Goal: Task Accomplishment & Management: Complete application form

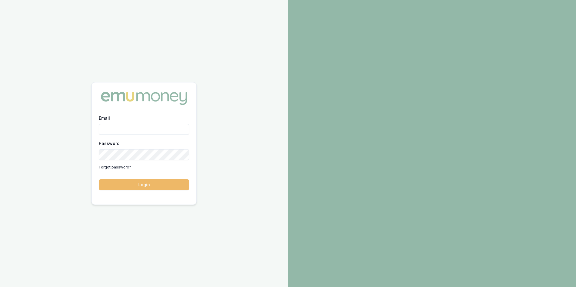
type input "adam.howell@emumoney.com.au"
click at [148, 184] on button "Login" at bounding box center [144, 185] width 90 height 11
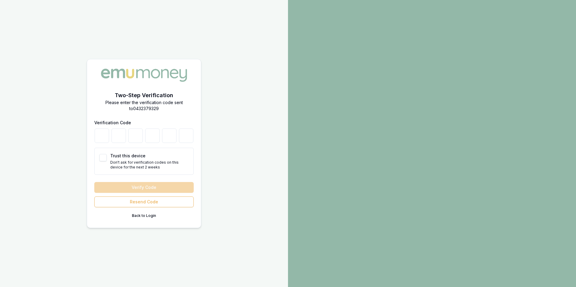
click at [102, 159] on button "Trust this device" at bounding box center [102, 157] width 7 height 7
checkbox input "true"
click at [99, 137] on input "number" at bounding box center [102, 136] width 14 height 14
type input "1"
type input "7"
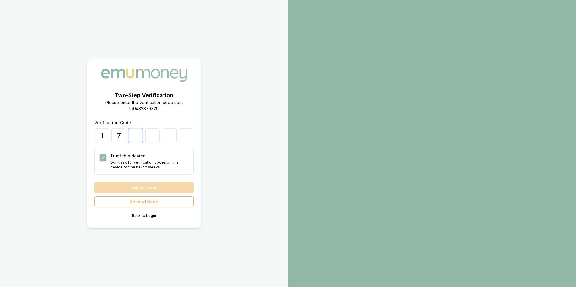
type input "3"
type input "9"
type input "6"
click at [121, 183] on button "Verify Code" at bounding box center [143, 187] width 99 height 11
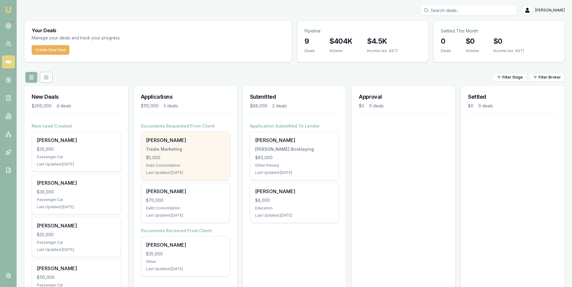
click at [176, 155] on div "$5,000" at bounding box center [185, 158] width 79 height 6
click at [189, 147] on div "Tradie Marketing" at bounding box center [185, 149] width 79 height 6
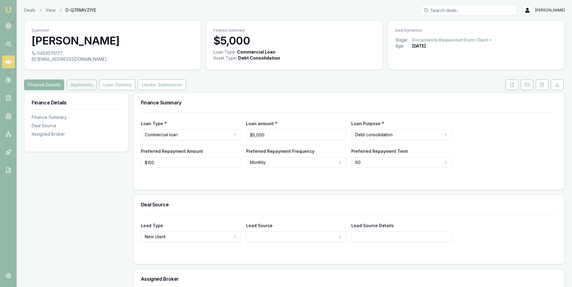
click at [81, 84] on button "Applicants" at bounding box center [82, 85] width 30 height 11
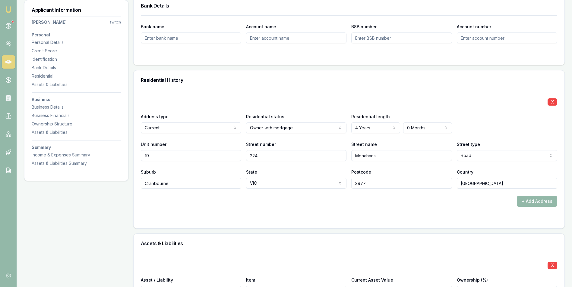
scroll to position [512, 0]
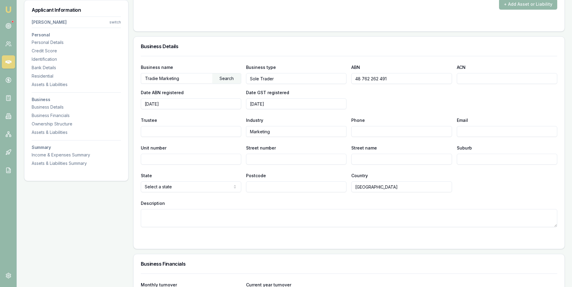
scroll to position [904, 0]
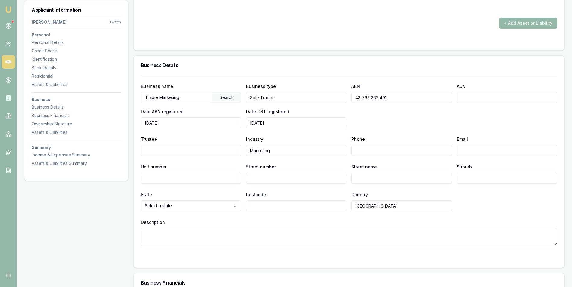
drag, startPoint x: 394, startPoint y: 99, endPoint x: 354, endPoint y: 101, distance: 40.4
click at [352, 101] on input "48 762 262 491" at bounding box center [401, 97] width 100 height 11
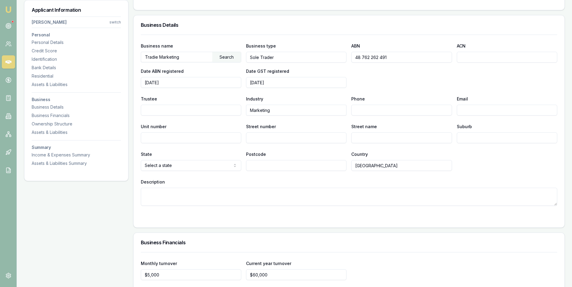
scroll to position [964, 0]
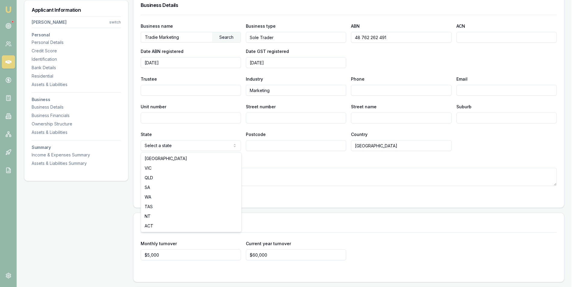
select select "VIC"
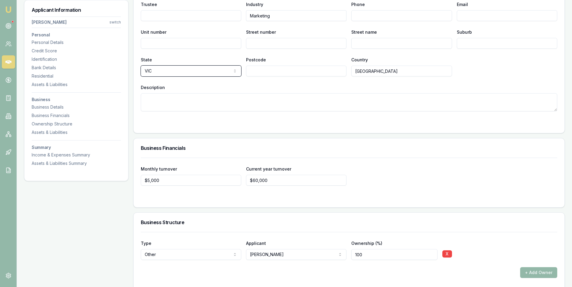
scroll to position [1055, 0]
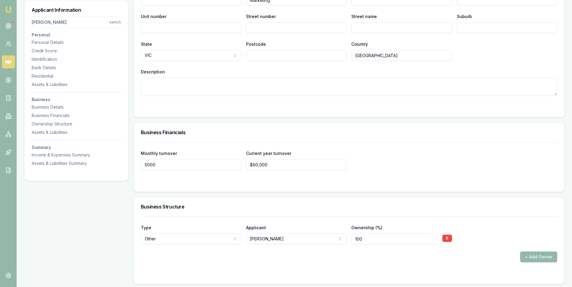
click at [149, 164] on input "5000" at bounding box center [191, 164] width 100 height 11
type input "$6,000"
click at [256, 166] on input "60000" at bounding box center [296, 164] width 100 height 11
type input "$72,000"
click at [298, 177] on form "Monthly turnover $6,000 Current year turnover $72,000" at bounding box center [349, 163] width 416 height 42
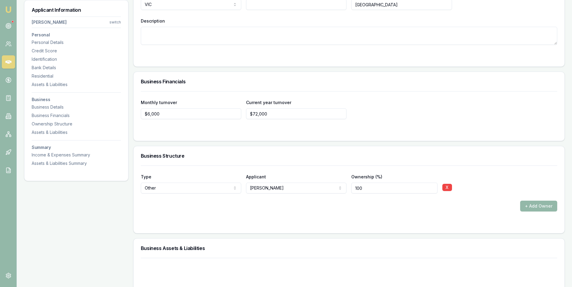
scroll to position [1115, 0]
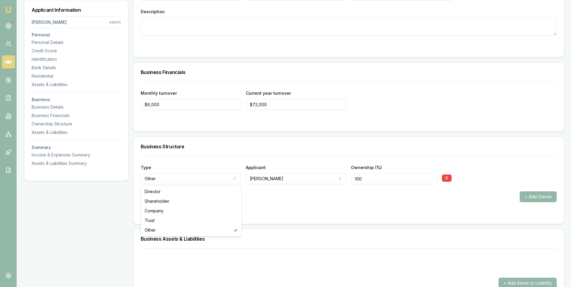
select select "DIRECTOR"
select select "OTHER"
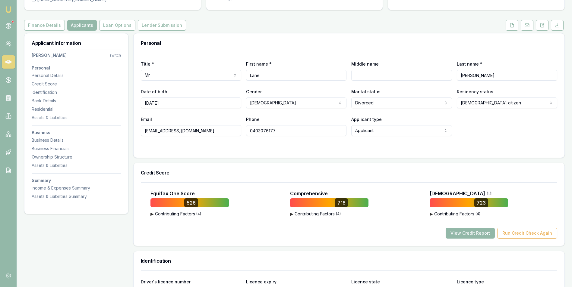
scroll to position [0, 0]
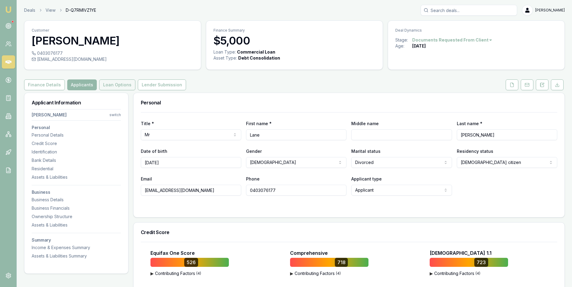
click at [117, 83] on button "Loan Options" at bounding box center [117, 85] width 36 height 11
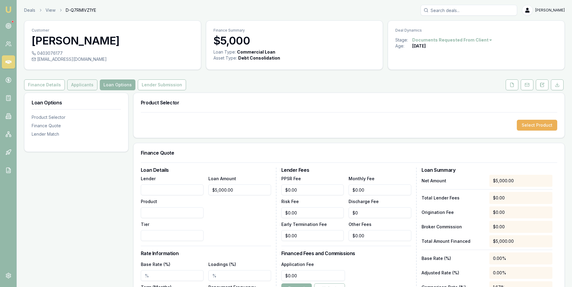
click at [83, 86] on button "Applicants" at bounding box center [82, 85] width 30 height 11
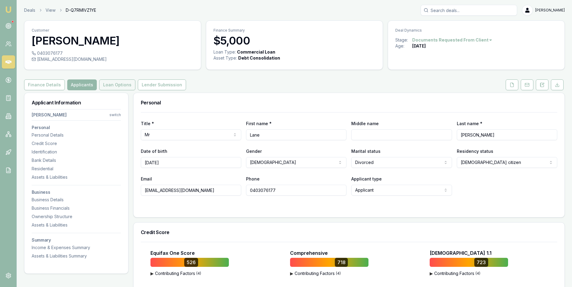
click at [115, 84] on button "Loan Options" at bounding box center [117, 85] width 36 height 11
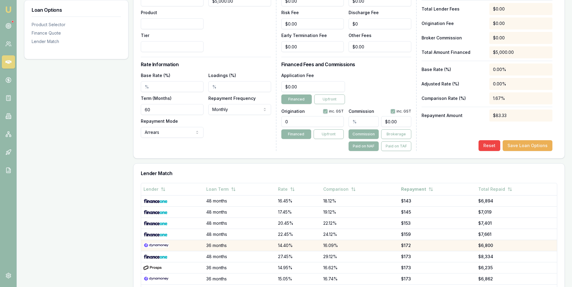
scroll to position [241, 0]
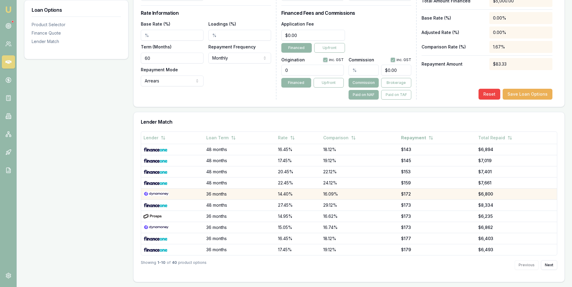
click at [162, 193] on img at bounding box center [155, 194] width 25 height 5
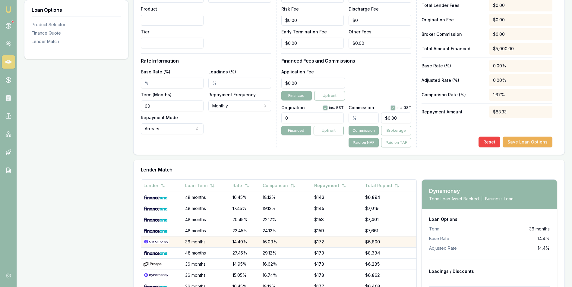
scroll to position [271, 0]
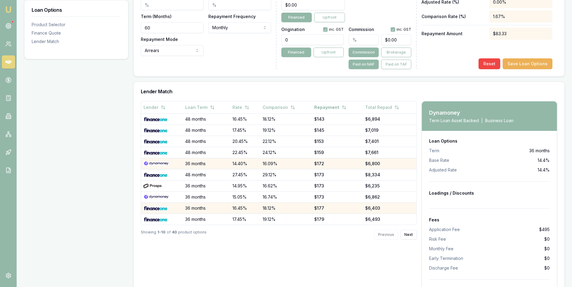
click at [154, 208] on img at bounding box center [155, 208] width 24 height 5
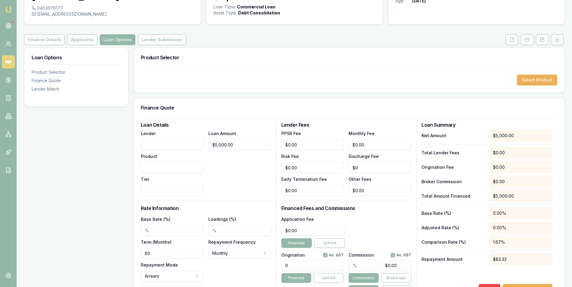
scroll to position [0, 0]
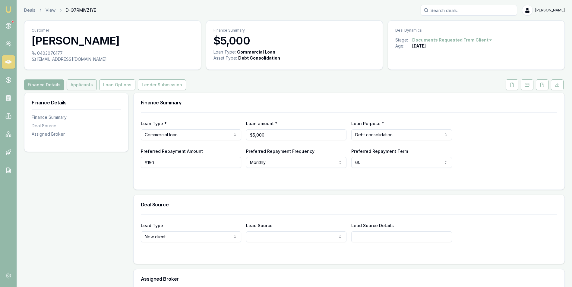
click at [72, 85] on button "Applicants" at bounding box center [82, 85] width 30 height 11
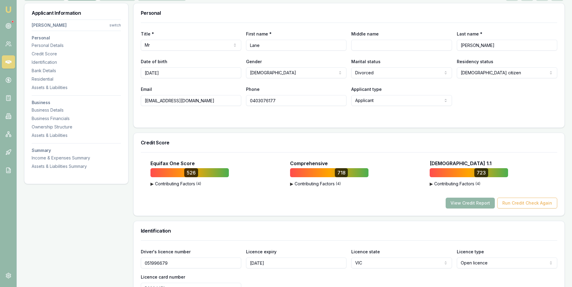
scroll to position [90, 0]
